Goal: Check status: Check status

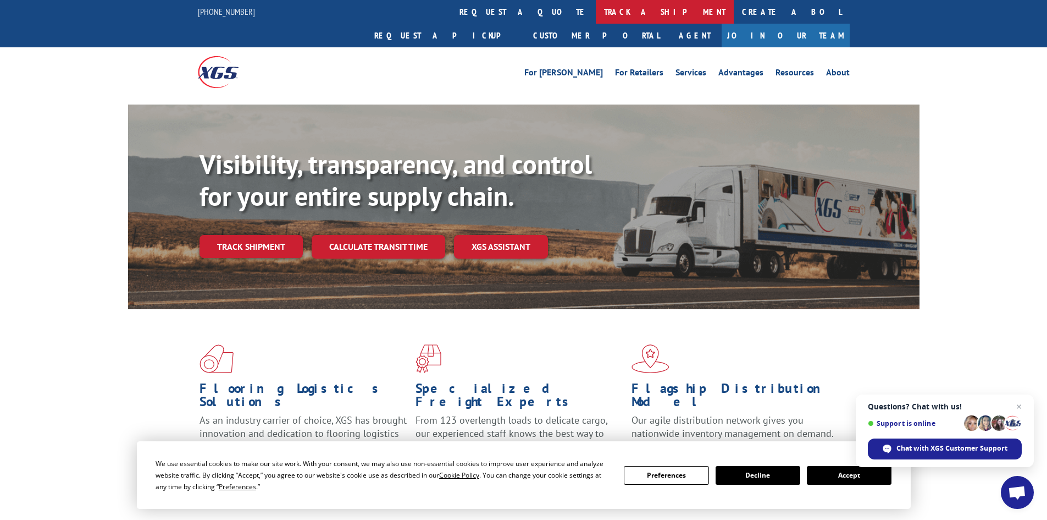
click at [596, 9] on link "track a shipment" at bounding box center [665, 12] width 138 height 24
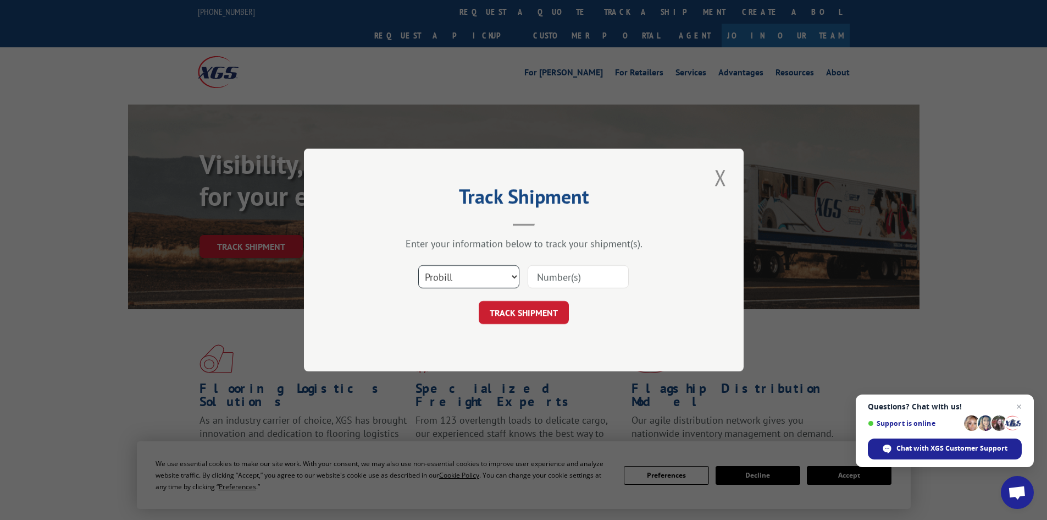
click at [507, 275] on select "Select category... Probill BOL PO" at bounding box center [468, 276] width 101 height 23
select select "bol"
click at [418, 265] on select "Select category... Probill BOL PO" at bounding box center [468, 276] width 101 height 23
paste input "417477"
type input "417477"
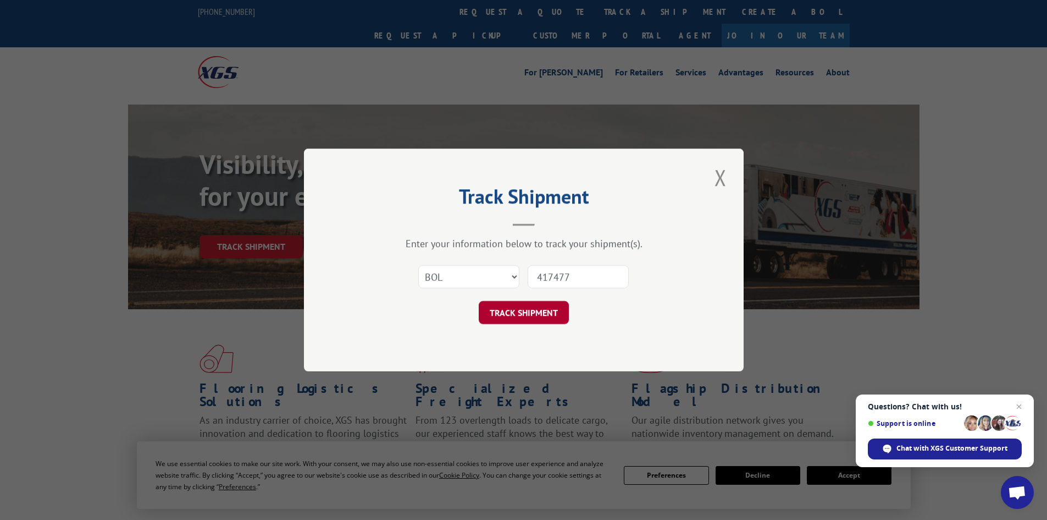
click at [534, 313] on button "TRACK SHIPMENT" at bounding box center [524, 312] width 90 height 23
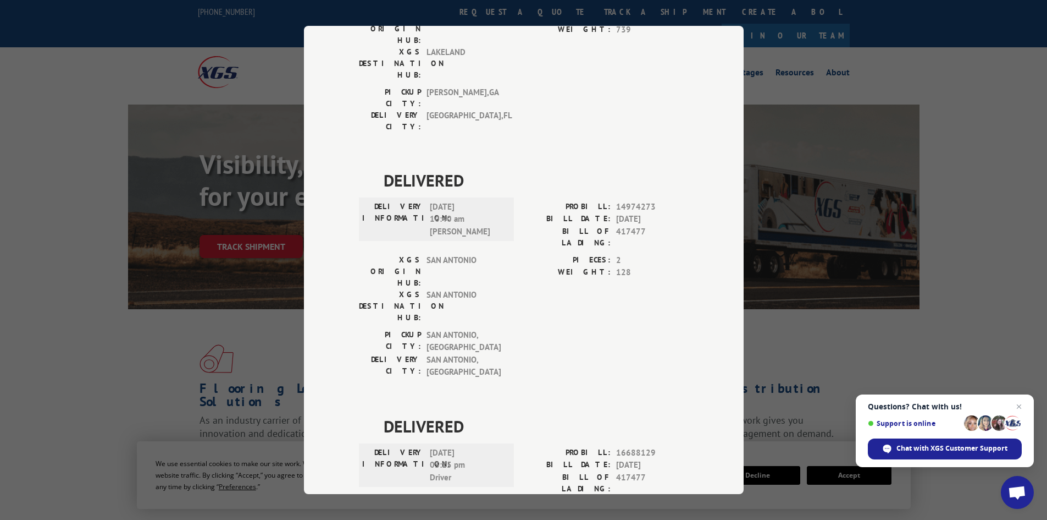
scroll to position [576, 0]
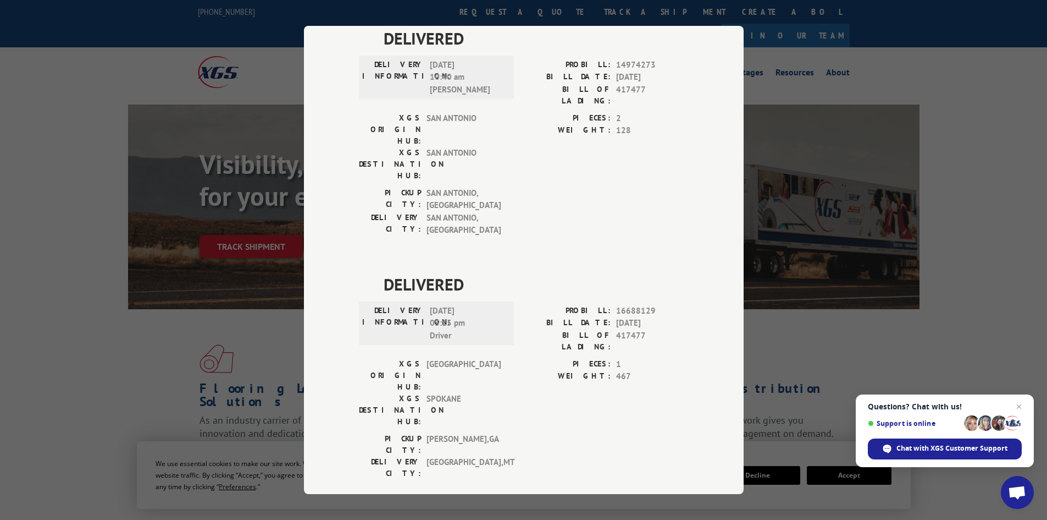
click at [222, 203] on div "Track Shipment DELIVERED DELIVERY INFORMATION: PROBILL: 9544409 BILL DATE: [DAT…" at bounding box center [523, 260] width 1047 height 520
